Goal: Information Seeking & Learning: Understand process/instructions

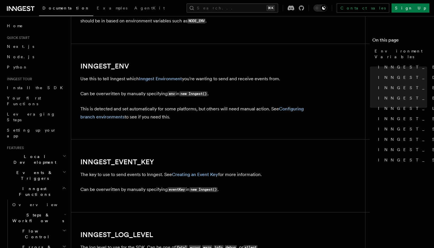
scroll to position [509, 0]
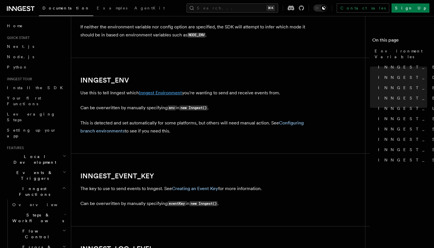
click at [171, 90] on link "Inngest Environment" at bounding box center [160, 92] width 43 height 5
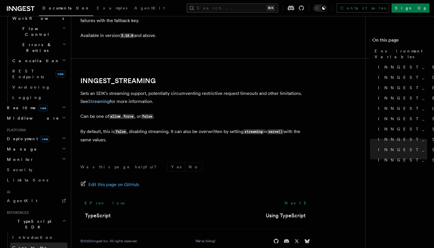
scroll to position [194, 0]
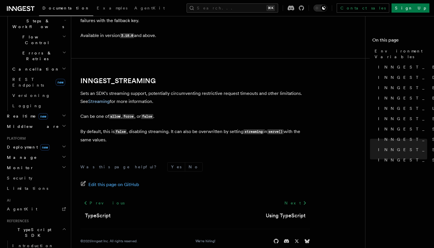
click at [27, 144] on span "Deployment new" at bounding box center [27, 147] width 45 height 6
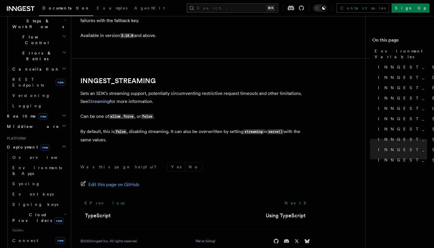
click at [26, 212] on span "Cloud Providers new" at bounding box center [37, 217] width 54 height 11
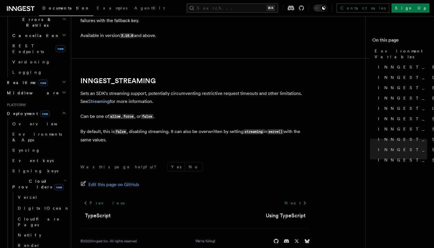
scroll to position [231, 0]
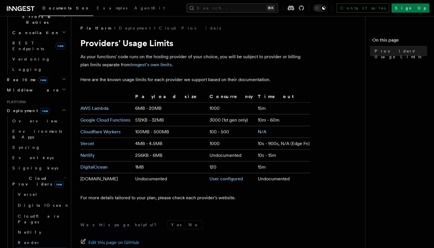
click at [24, 175] on span "Cloud Providers new" at bounding box center [37, 180] width 54 height 11
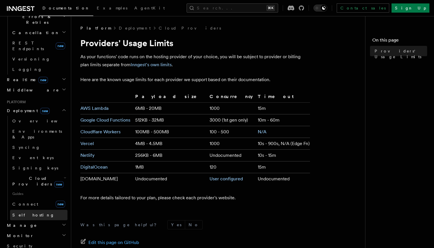
click at [29, 213] on span "Self hosting" at bounding box center [33, 215] width 42 height 5
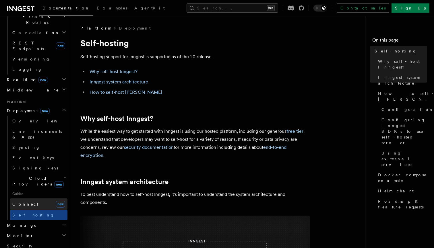
click at [28, 198] on link "Connect new" at bounding box center [38, 203] width 57 height 11
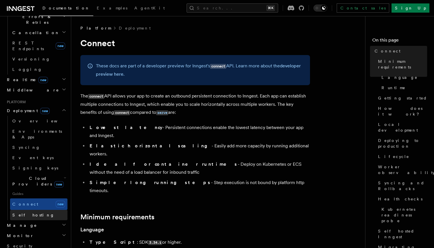
click at [46, 210] on link "Self hosting" at bounding box center [38, 215] width 57 height 10
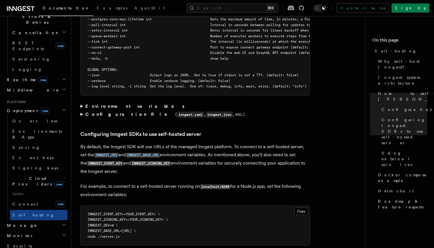
scroll to position [1140, 0]
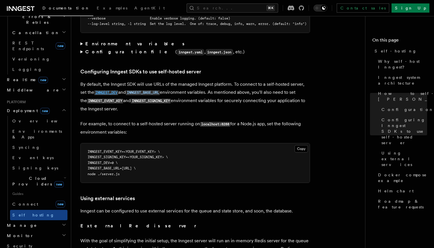
click at [106, 90] on code "INNGEST_DEV" at bounding box center [106, 92] width 24 height 5
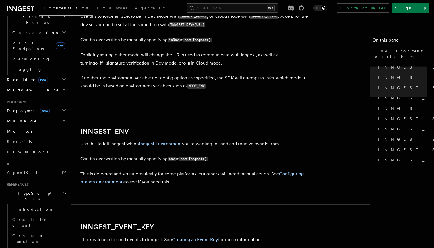
scroll to position [458, 0]
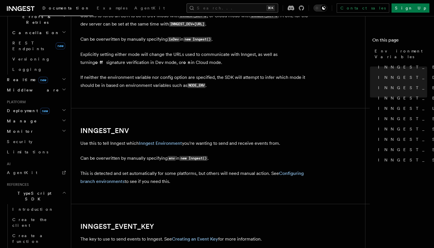
click at [266, 6] on button "Search... ⌘K" at bounding box center [231, 7] width 91 height 9
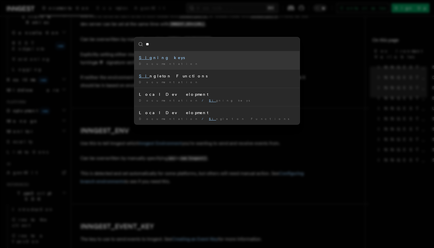
type input "*"
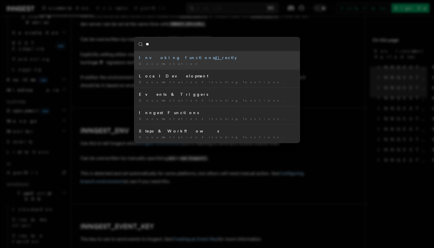
type input "*"
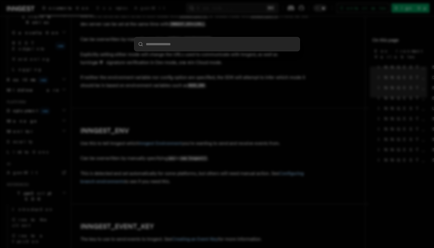
click at [314, 93] on div at bounding box center [217, 124] width 434 height 248
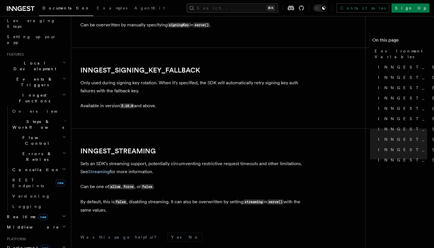
scroll to position [97, 0]
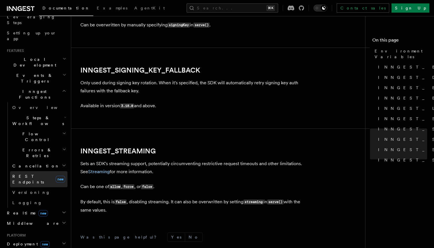
click at [31, 174] on span "REST Endpoints" at bounding box center [28, 179] width 32 height 10
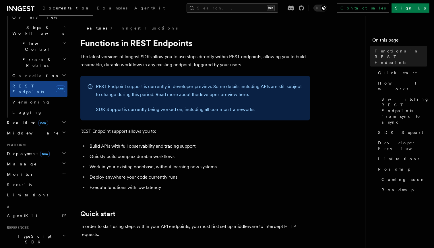
scroll to position [202, 0]
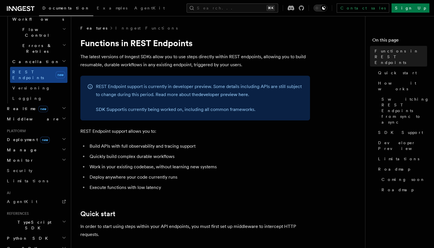
click at [25, 134] on h2 "Deployment new" at bounding box center [36, 139] width 63 height 10
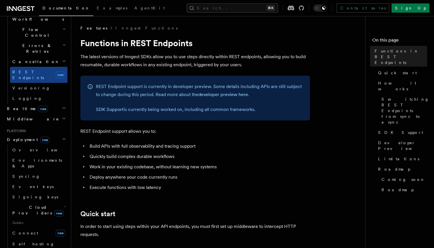
click at [38, 106] on span "new" at bounding box center [42, 109] width 9 height 6
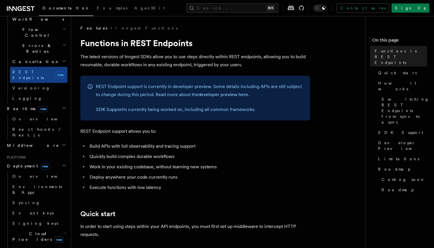
click at [38, 106] on span "new" at bounding box center [42, 109] width 9 height 6
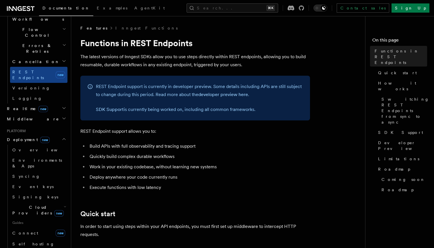
click at [38, 106] on span "new" at bounding box center [42, 109] width 9 height 6
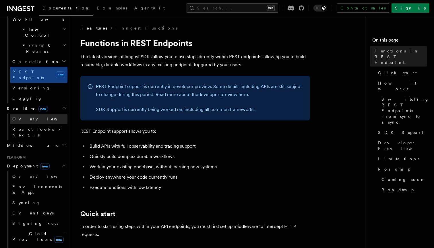
click at [24, 116] on span "Overview" at bounding box center [41, 119] width 59 height 6
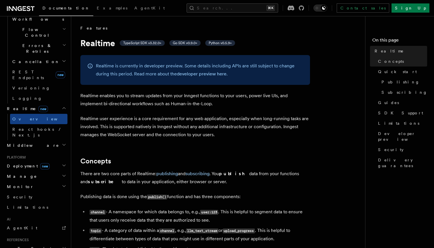
click at [19, 163] on span "Deployment new" at bounding box center [27, 166] width 45 height 6
click at [33, 231] on span "Cloud Providers new" at bounding box center [37, 236] width 54 height 11
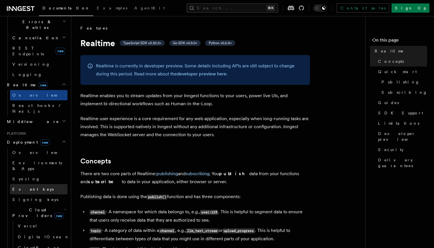
scroll to position [238, 0]
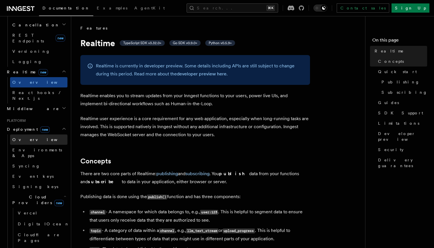
click at [28, 134] on link "Overview" at bounding box center [38, 139] width 57 height 10
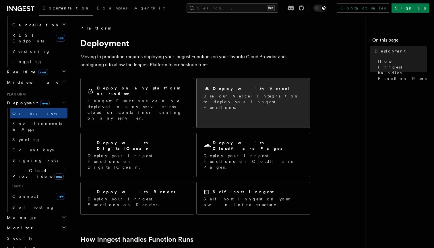
click at [265, 99] on p "Use our Vercel Integration to deploy your Inngest Functions." at bounding box center [252, 101] width 99 height 17
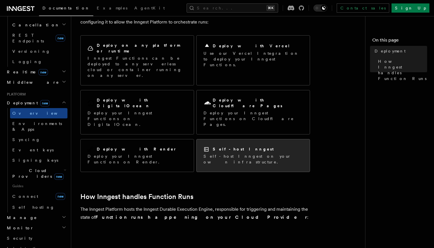
scroll to position [45, 0]
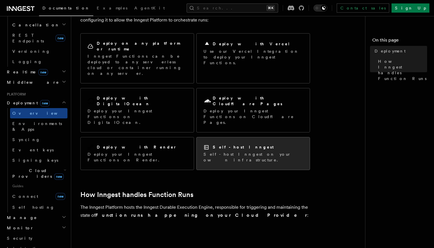
click at [254, 144] on div "Self-host Inngest" at bounding box center [252, 147] width 99 height 6
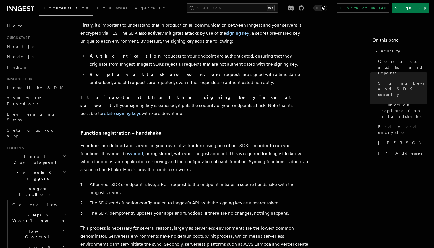
scroll to position [168, 0]
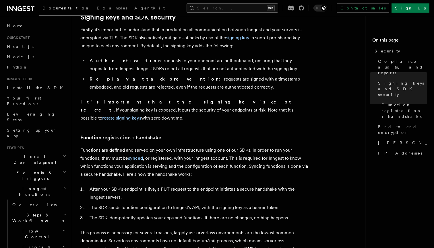
click at [235, 7] on button "Search... ⌘K" at bounding box center [231, 7] width 91 height 9
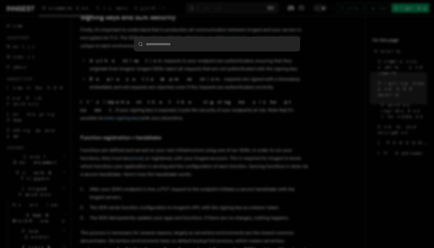
type input "*******"
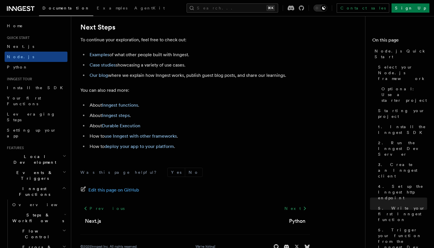
scroll to position [3655, 0]
click at [142, 149] on link "deploy your app to your platform" at bounding box center [138, 145] width 69 height 5
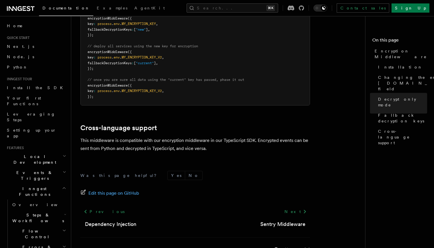
scroll to position [464, 0]
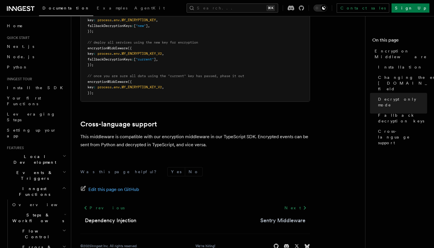
click at [289, 216] on link "Sentry Middleware" at bounding box center [282, 220] width 45 height 8
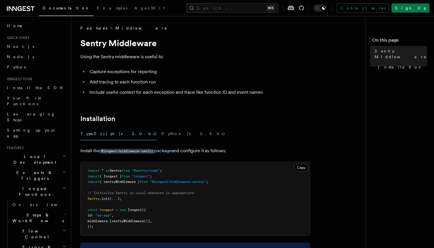
click at [115, 27] on link "Middleware" at bounding box center [141, 28] width 52 height 6
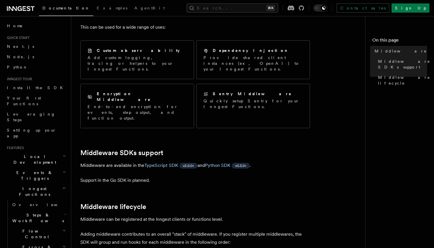
scroll to position [53, 0]
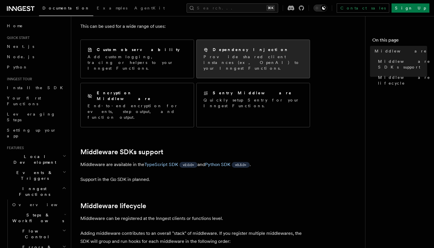
click at [242, 40] on div "Dependency Injection Provide shared client instances (ex, OpenAI) to your Innge…" at bounding box center [252, 59] width 113 height 38
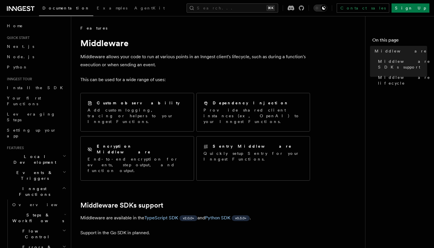
scroll to position [0, 0]
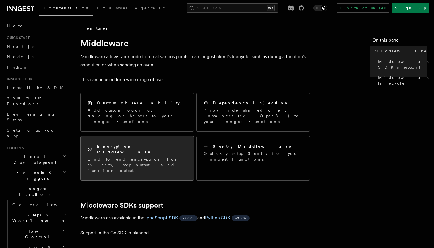
click at [171, 156] on p "End-to-end encryption for events, step output, and function output." at bounding box center [136, 164] width 99 height 17
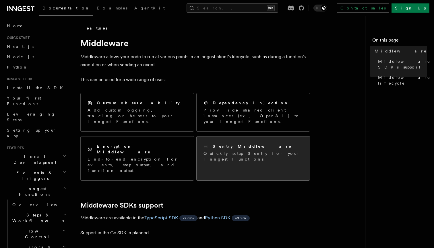
click at [261, 153] on div "Sentry Middleware Quickly setup Sentry for your Inngest Functions." at bounding box center [252, 152] width 113 height 32
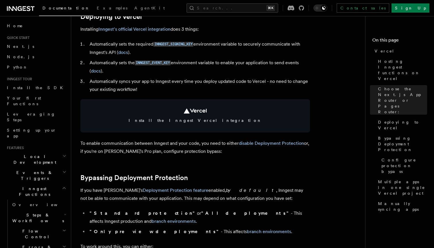
scroll to position [281, 0]
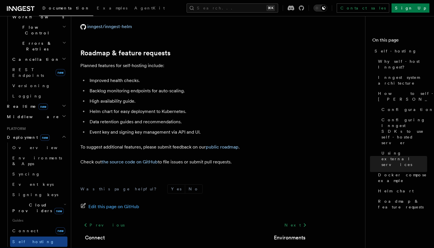
scroll to position [204, 0]
click at [36, 225] on link "Connect new" at bounding box center [38, 230] width 57 height 11
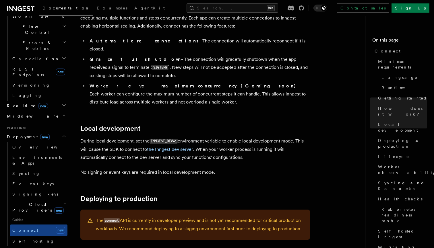
scroll to position [635, 0]
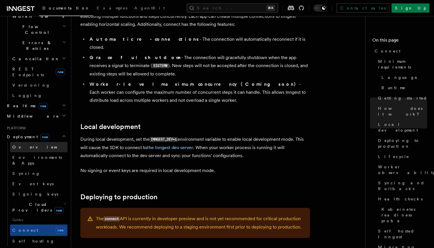
click at [31, 142] on link "Overview" at bounding box center [38, 147] width 57 height 10
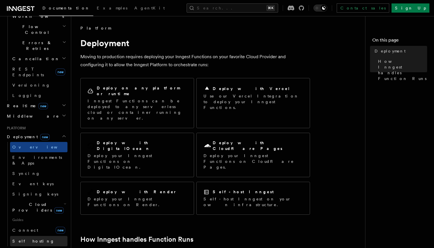
click at [32, 239] on span "Self hosting" at bounding box center [33, 241] width 42 height 5
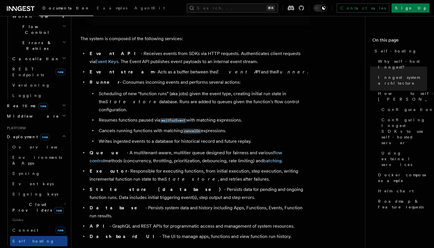
scroll to position [325, 0]
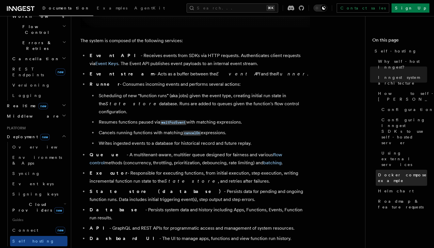
click at [384, 170] on link "Docker compose example" at bounding box center [400, 178] width 51 height 16
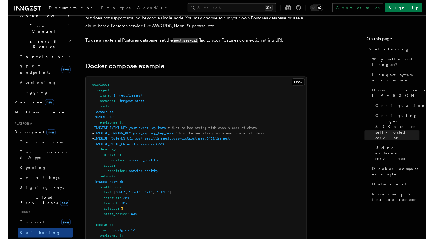
scroll to position [1490, 0]
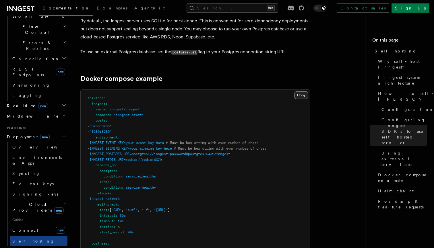
click at [299, 91] on button "Copy Copied" at bounding box center [300, 94] width 13 height 7
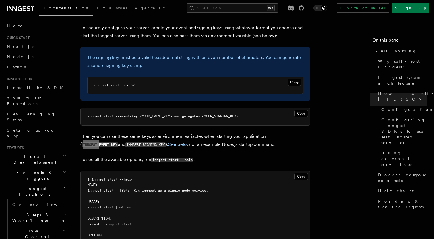
scroll to position [1151, 0]
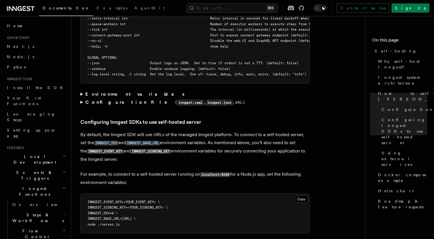
click at [118, 170] on p "For example, to connect to a self-hosted server running on localhost:8288 for a…" at bounding box center [194, 178] width 229 height 16
click at [71, 120] on icon at bounding box center [71, 123] width 6 height 6
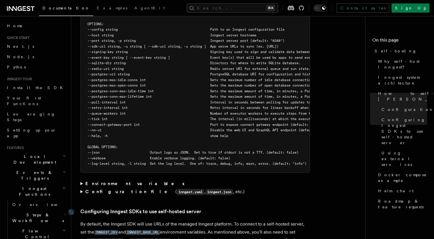
scroll to position [1062, 0]
click at [82, 180] on summary "Environment variables" at bounding box center [194, 184] width 229 height 8
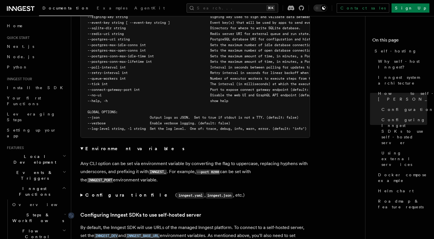
scroll to position [1097, 0]
click at [85, 192] on strong "Configuration file" at bounding box center [130, 194] width 90 height 5
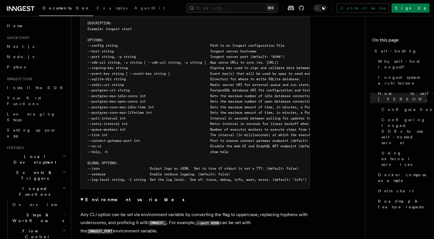
scroll to position [1045, 0]
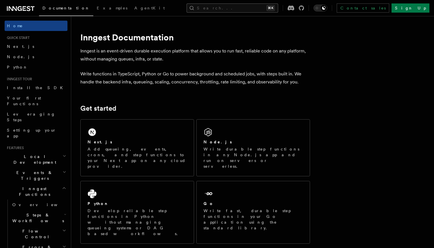
click at [255, 9] on button "Search... ⌘K" at bounding box center [231, 7] width 91 height 9
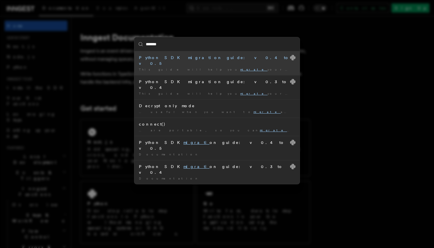
type input "*******"
click at [368, 65] on div "******* Python SDK migration guide: v0.4 to v0.5 This guide will help you migra…" at bounding box center [217, 124] width 434 height 248
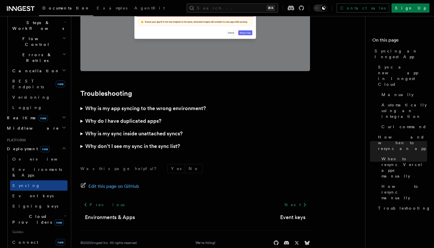
scroll to position [193, 0]
click at [22, 248] on span "Self hosting" at bounding box center [33, 252] width 42 height 6
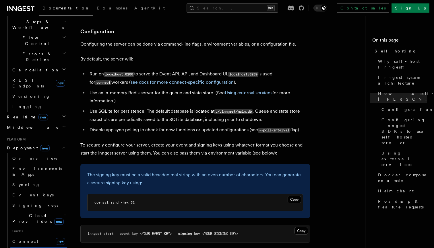
scroll to position [733, 0]
click at [179, 79] on link "see docs for more connect-specific configuration" at bounding box center [181, 81] width 103 height 5
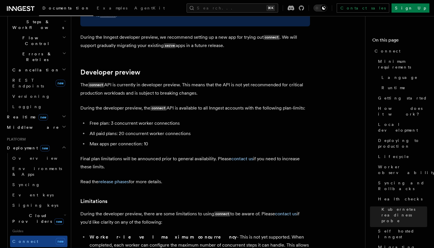
scroll to position [3050, 0]
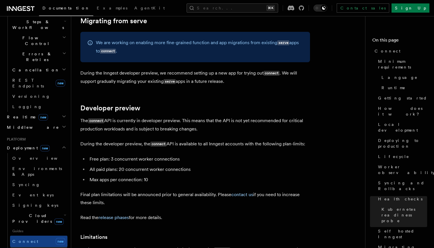
click at [31, 248] on span "Self hosting" at bounding box center [33, 252] width 42 height 5
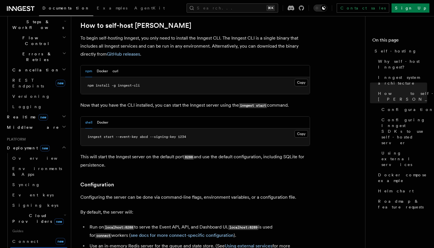
scroll to position [577, 0]
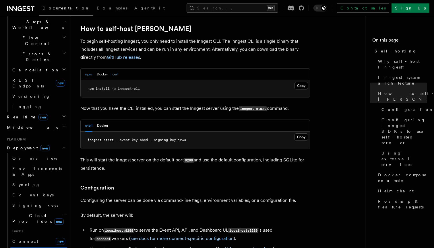
click at [116, 69] on button "curl" at bounding box center [115, 75] width 6 height 12
click at [104, 69] on button "Docker" at bounding box center [102, 75] width 11 height 12
click at [93, 69] on div "npm Docker curl" at bounding box center [101, 75] width 33 height 12
click at [89, 69] on button "npm" at bounding box center [88, 75] width 7 height 12
click at [88, 120] on button "shell" at bounding box center [88, 126] width 7 height 12
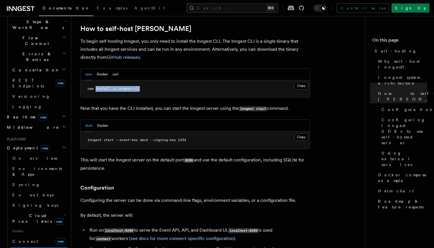
drag, startPoint x: 150, startPoint y: 73, endPoint x: 96, endPoint y: 74, distance: 54.2
click at [96, 80] on pre "npm install -g inngest-cli" at bounding box center [195, 88] width 229 height 17
copy span "install -g inngest-cli"
click at [217, 156] on p "This will start the Inngest server on the default port 8288 and use the default…" at bounding box center [194, 164] width 229 height 16
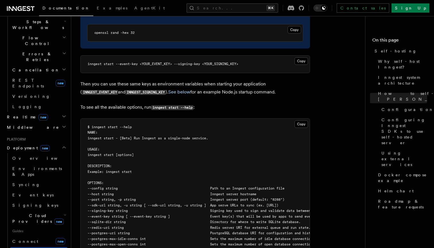
scroll to position [888, 0]
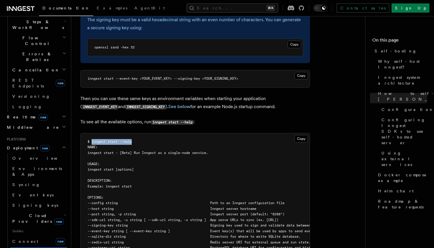
drag, startPoint x: 134, startPoint y: 125, endPoint x: 91, endPoint y: 126, distance: 42.2
click at [91, 133] on pre "$ inngest start --help NAME: inngest start - [Beta] Run Inngest as a single-nod…" at bounding box center [195, 239] width 229 height 213
copy span "inngest start --help"
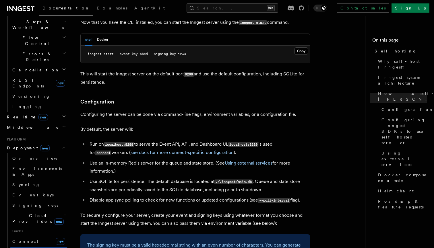
scroll to position [586, 0]
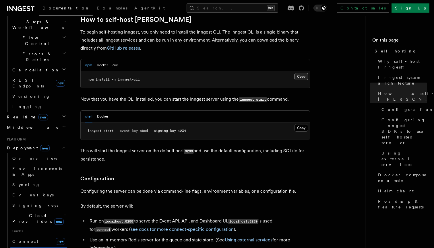
click at [302, 73] on button "Copy Copied" at bounding box center [300, 76] width 13 height 7
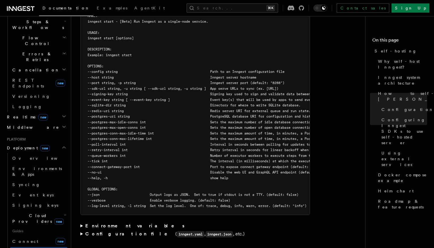
scroll to position [1019, 0]
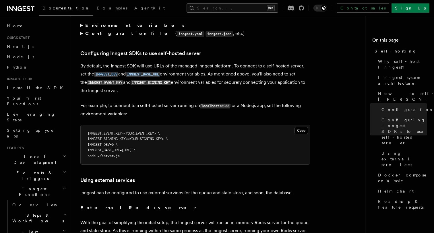
click at [227, 5] on button "Search... ⌘K" at bounding box center [231, 7] width 91 height 9
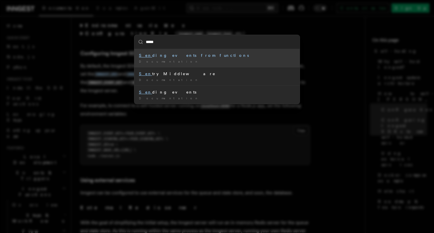
type input "******"
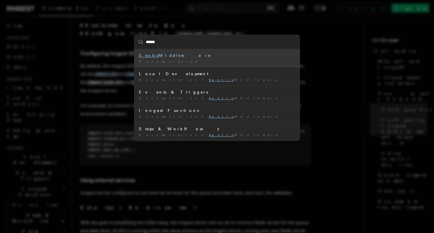
click at [230, 59] on div "Documentation /" at bounding box center [217, 61] width 156 height 4
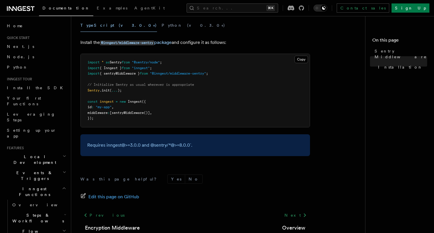
scroll to position [103, 0]
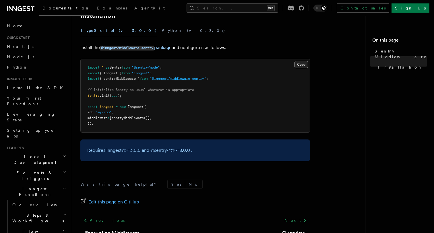
click at [300, 63] on button "Copy Copied" at bounding box center [300, 64] width 13 height 7
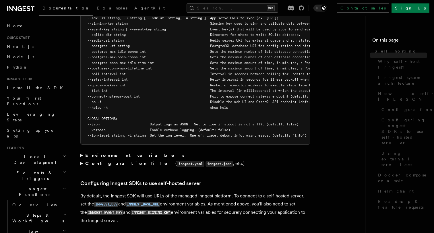
scroll to position [1082, 0]
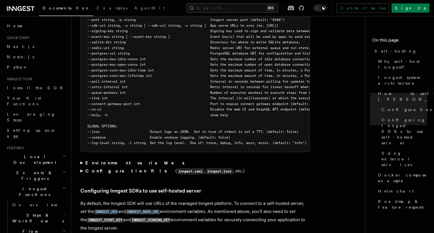
click at [247, 11] on button "Search... ⌘K" at bounding box center [231, 7] width 91 height 9
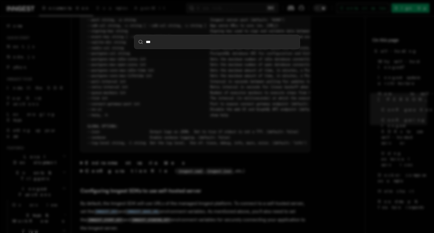
type input "****"
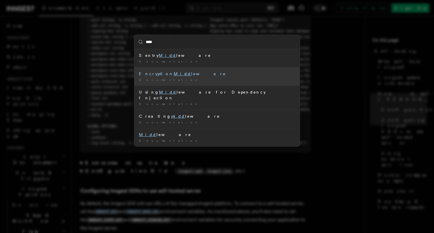
click at [218, 73] on div "Encryption Midd leware" at bounding box center [217, 74] width 156 height 6
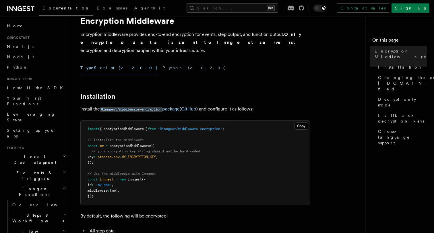
scroll to position [27, 0]
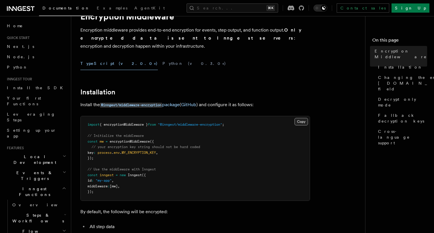
click at [300, 118] on button "Copy Copied" at bounding box center [300, 121] width 13 height 7
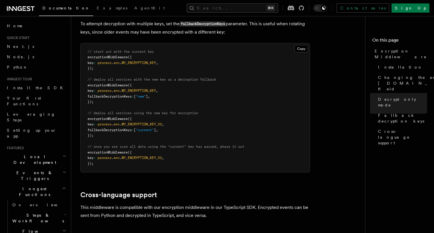
scroll to position [393, 0]
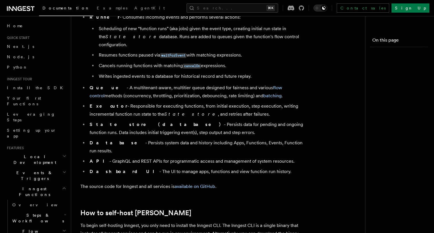
scroll to position [1082, 0]
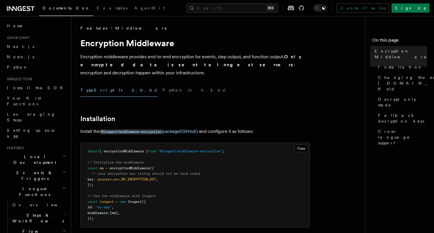
click at [120, 30] on link "Middleware" at bounding box center [141, 28] width 52 height 6
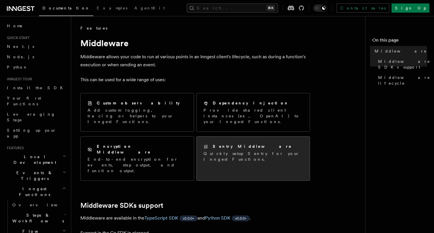
click at [245, 151] on div "Sentry Middleware Quickly setup Sentry for your Inngest Functions." at bounding box center [252, 152] width 113 height 32
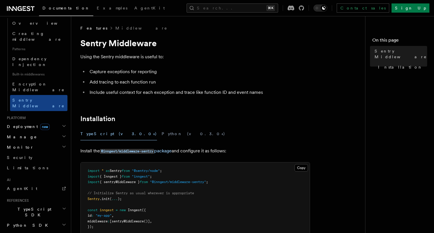
scroll to position [307, 0]
click at [223, 28] on div "Features Middleware" at bounding box center [194, 28] width 229 height 6
click at [238, 9] on button "Search... ⌘K" at bounding box center [231, 7] width 91 height 9
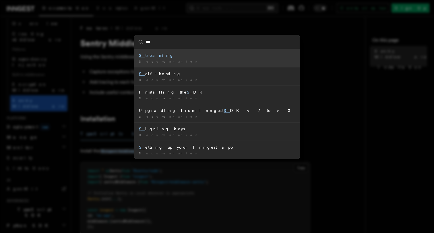
type input "****"
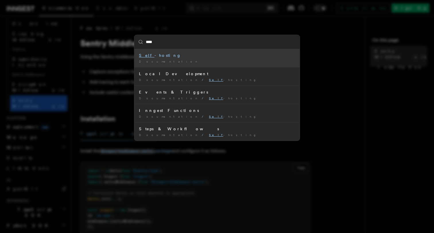
click at [213, 52] on div "Self -hosting" at bounding box center [217, 55] width 156 height 6
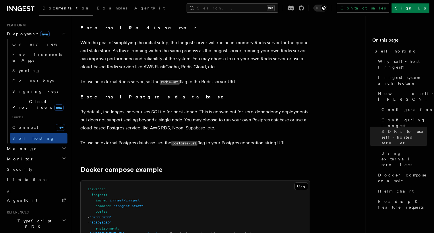
scroll to position [1374, 0]
